Goal: Task Accomplishment & Management: Manage account settings

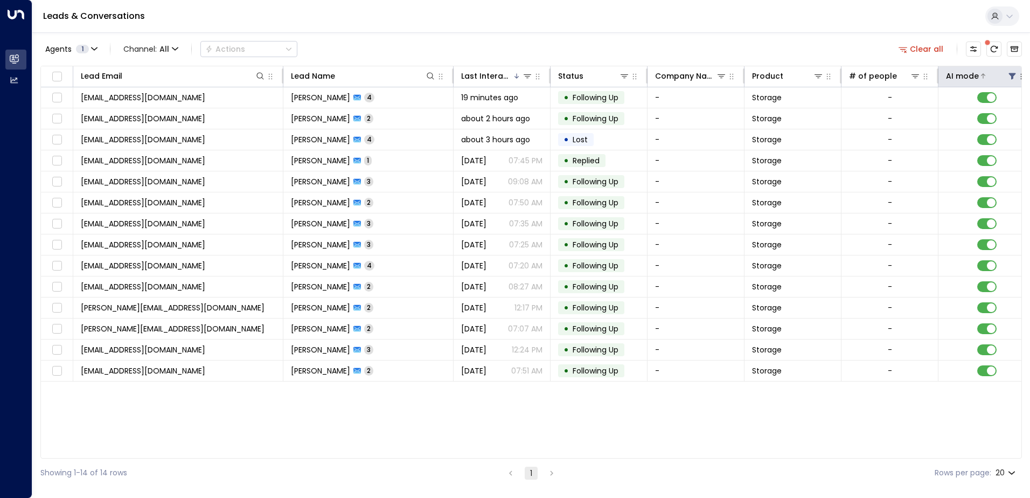
click at [1015, 72] on icon at bounding box center [1012, 76] width 9 height 9
click at [883, 118] on div "Off" at bounding box center [947, 118] width 151 height 11
click at [996, 165] on button "Apply" at bounding box center [1007, 162] width 31 height 15
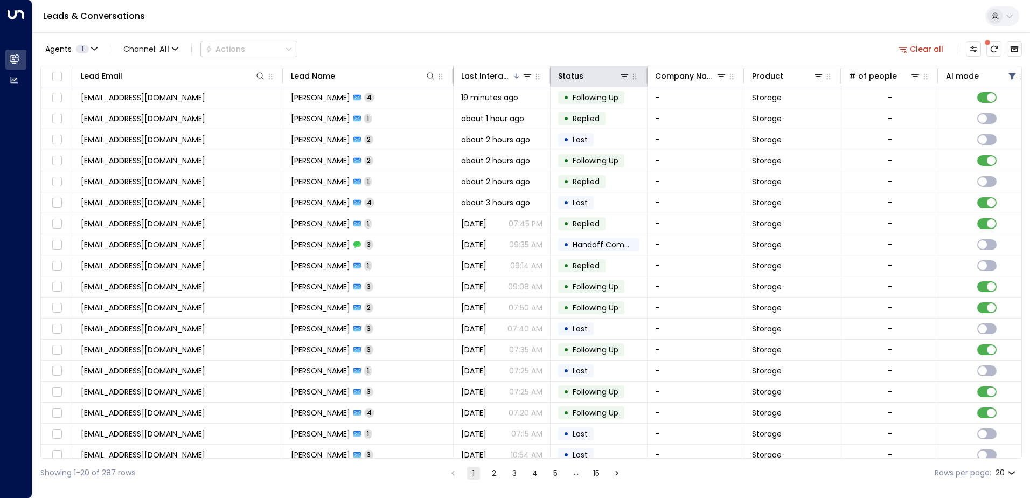
click at [595, 67] on th "Status" at bounding box center [599, 76] width 97 height 21
click at [595, 74] on div at bounding box center [607, 76] width 46 height 11
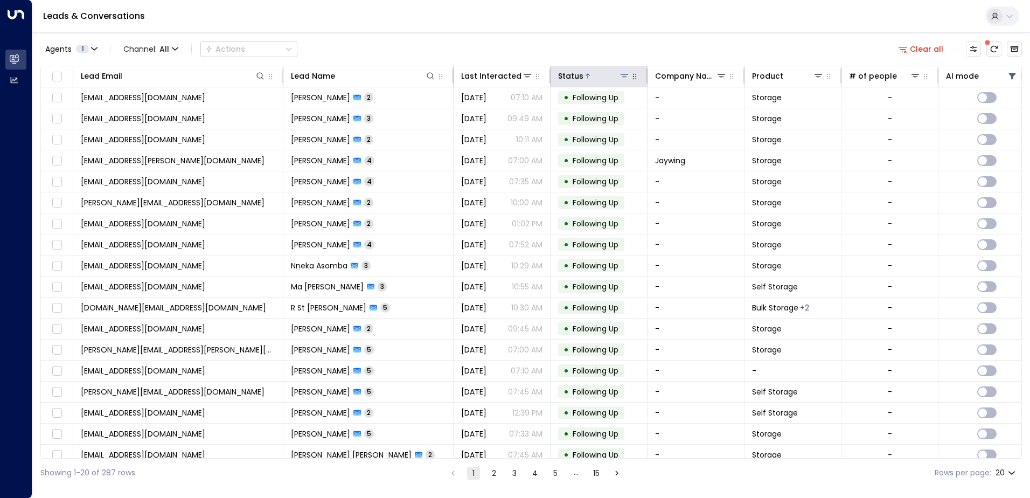
click at [595, 74] on div at bounding box center [607, 76] width 46 height 11
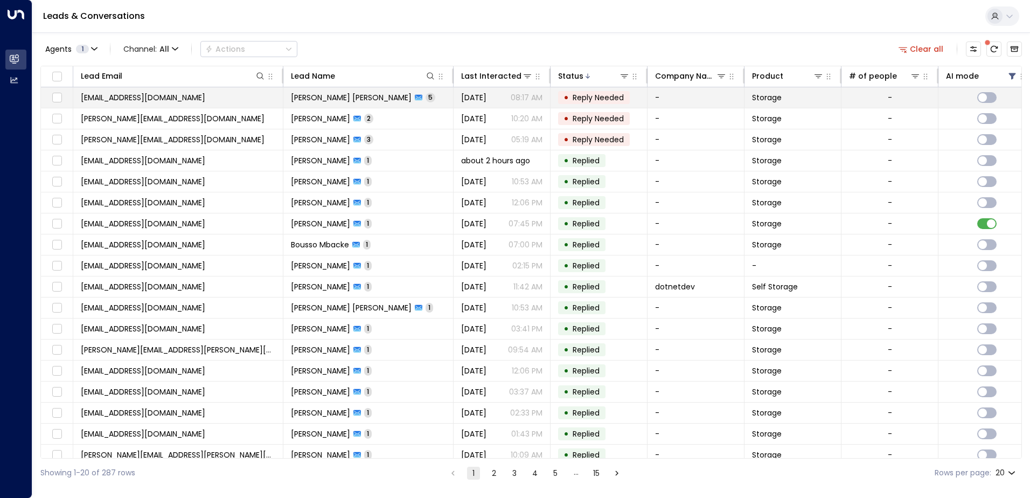
click at [390, 101] on span "[PERSON_NAME] [PERSON_NAME]" at bounding box center [351, 97] width 121 height 11
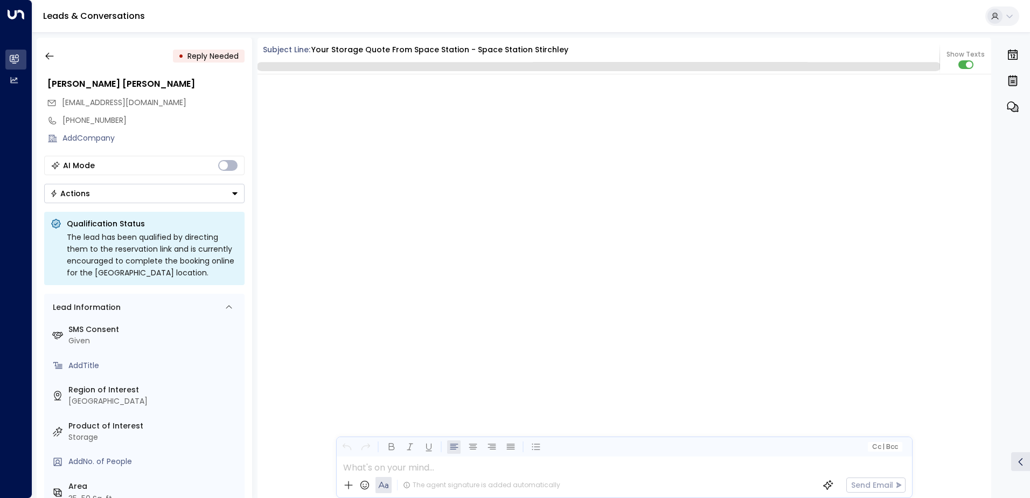
scroll to position [2302, 0]
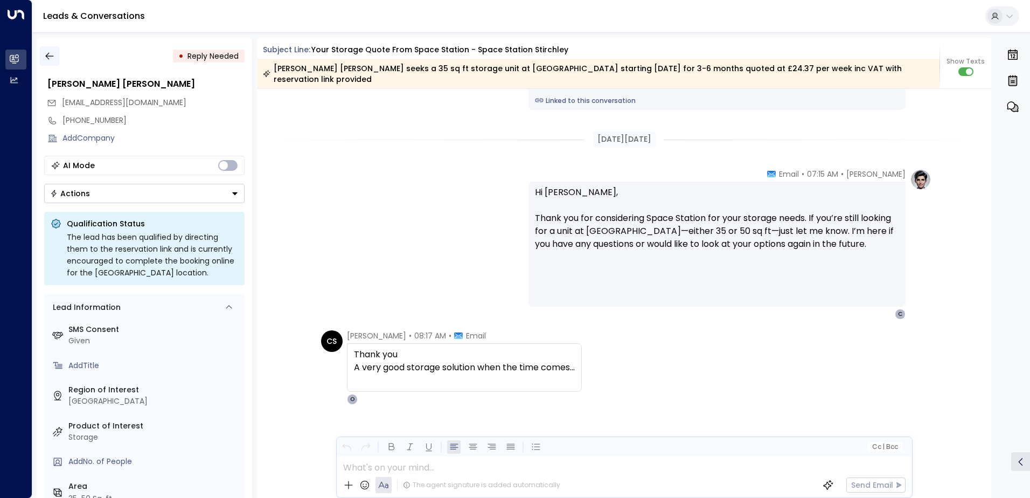
click at [50, 63] on button "button" at bounding box center [49, 55] width 19 height 19
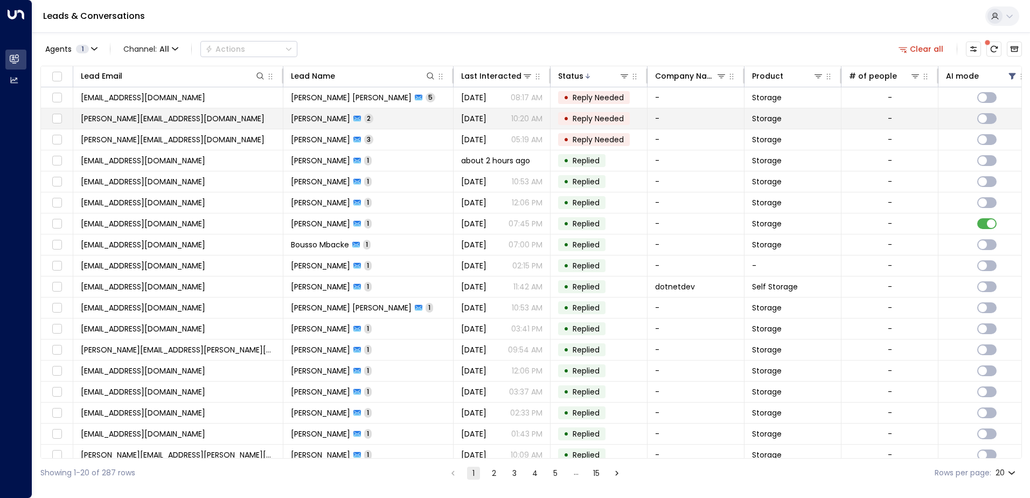
click at [529, 115] on p "10:20 AM" at bounding box center [526, 118] width 31 height 11
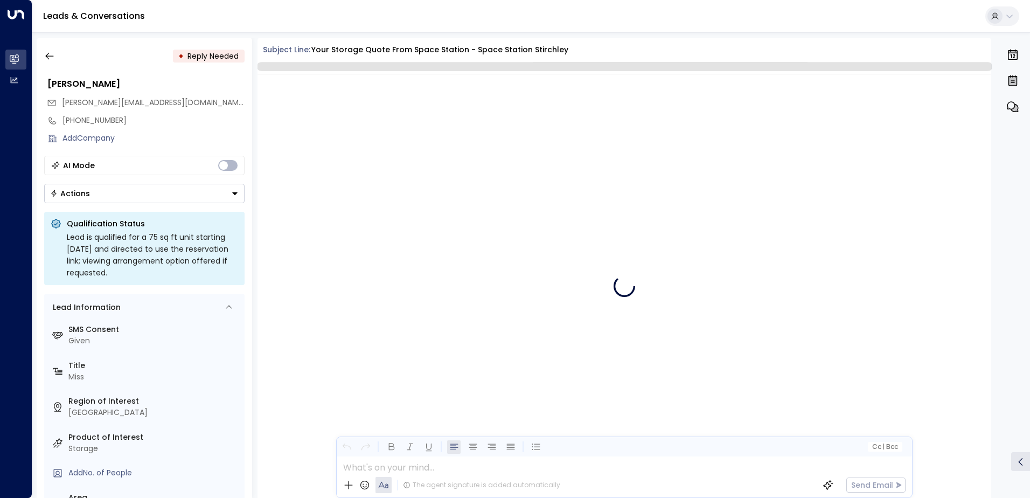
scroll to position [774, 0]
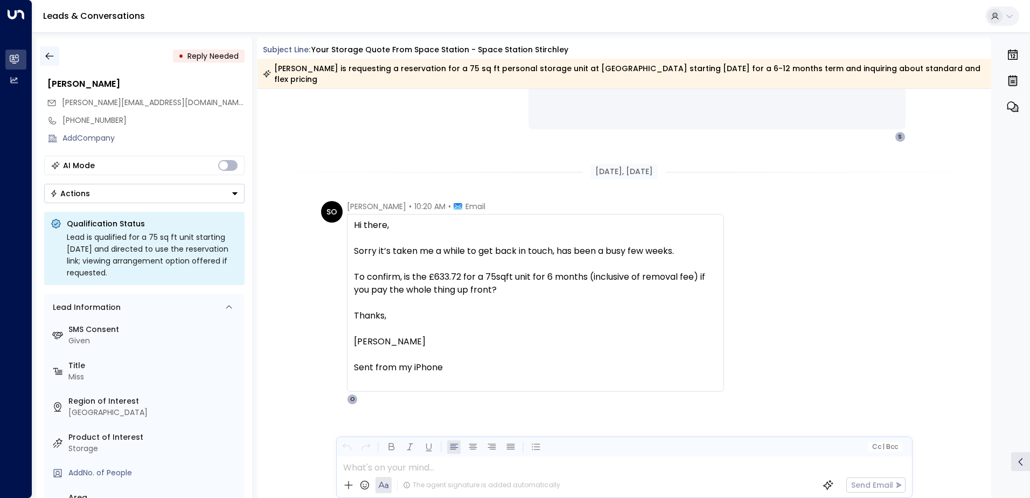
click at [45, 51] on icon "button" at bounding box center [49, 56] width 11 height 11
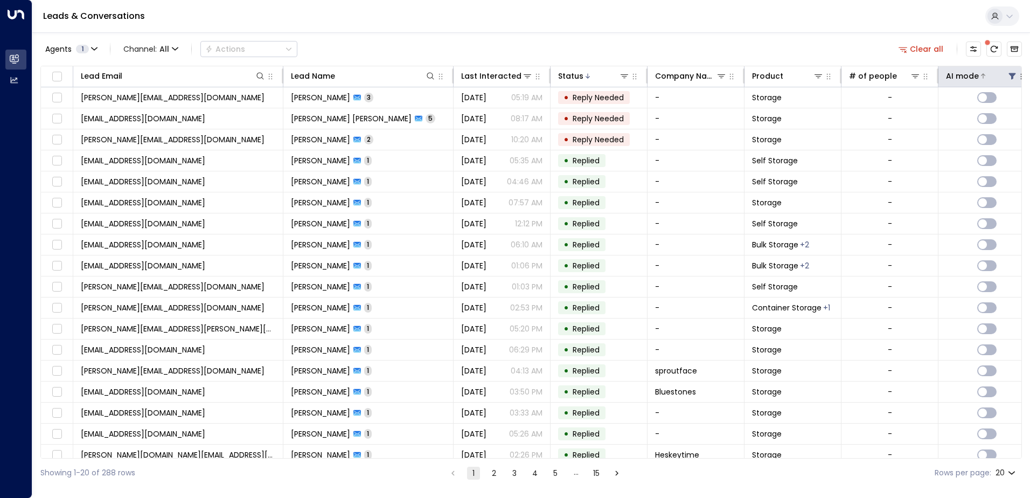
click at [1004, 75] on div at bounding box center [998, 76] width 39 height 11
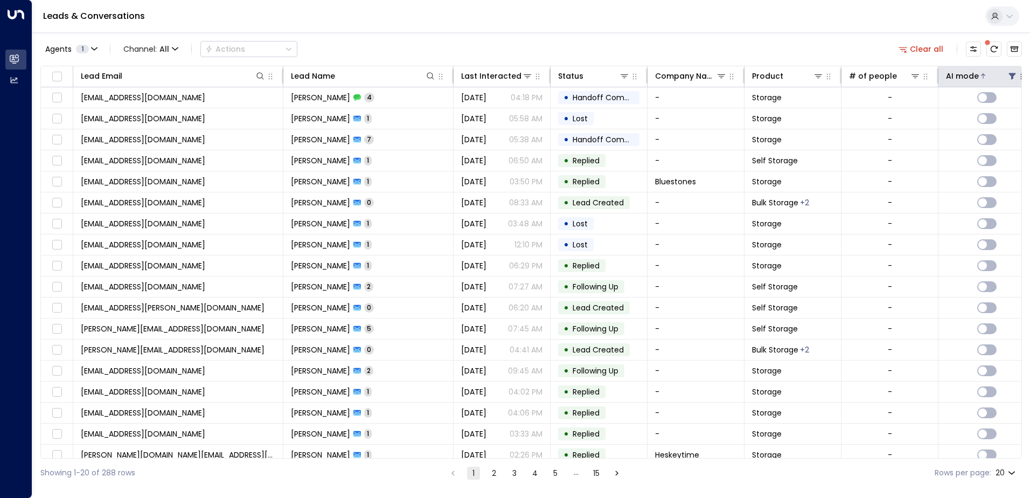
click at [1012, 78] on icon at bounding box center [1012, 76] width 7 height 6
click at [888, 136] on div "Off" at bounding box center [890, 135] width 13 height 11
click at [1014, 168] on button "Apply" at bounding box center [1007, 162] width 31 height 15
